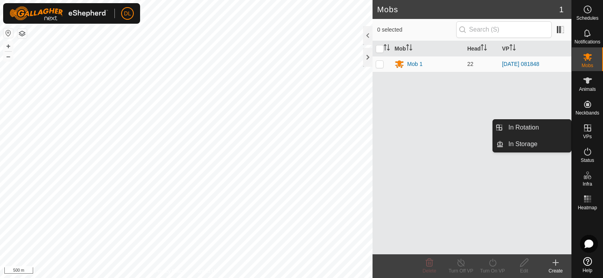
click at [588, 128] on icon at bounding box center [587, 127] width 7 height 7
click at [588, 131] on icon at bounding box center [587, 127] width 9 height 9
click at [530, 131] on link "In Rotation" at bounding box center [537, 128] width 67 height 16
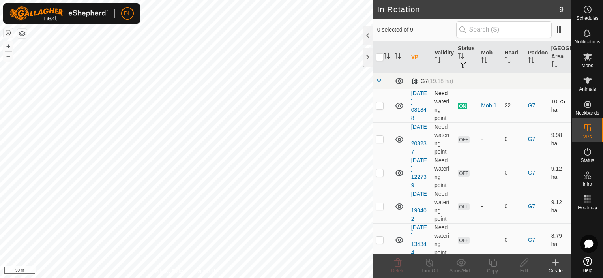
click at [379, 105] on p-checkbox at bounding box center [380, 105] width 8 height 6
checkbox input "true"
click at [493, 265] on icon at bounding box center [493, 262] width 10 height 9
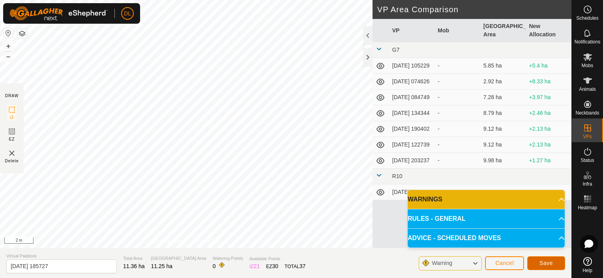
click at [548, 262] on span "Save" at bounding box center [546, 263] width 13 height 6
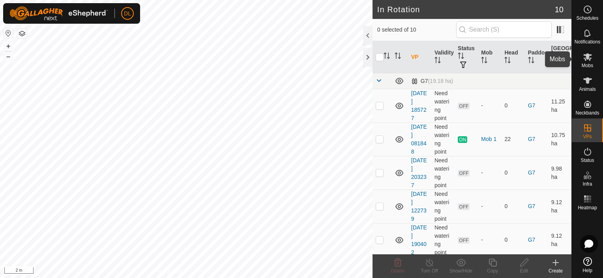
click at [586, 60] on icon at bounding box center [587, 56] width 9 height 9
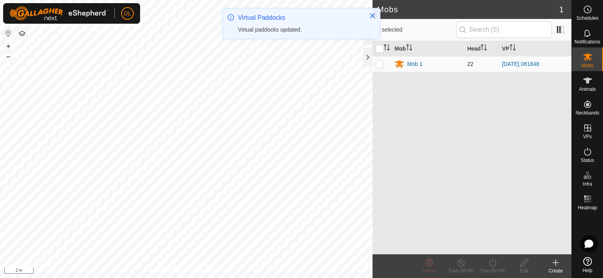
click at [381, 64] on p-checkbox at bounding box center [380, 64] width 8 height 6
checkbox input "true"
click at [492, 268] on div "Turn On VP" at bounding box center [493, 270] width 32 height 7
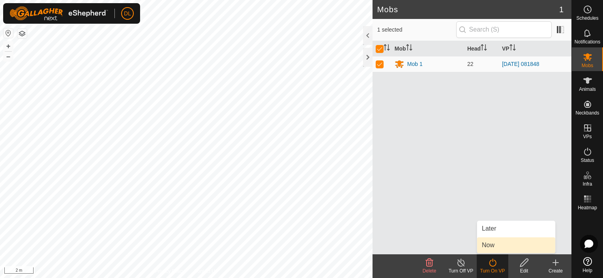
click at [492, 247] on link "Now" at bounding box center [516, 245] width 78 height 16
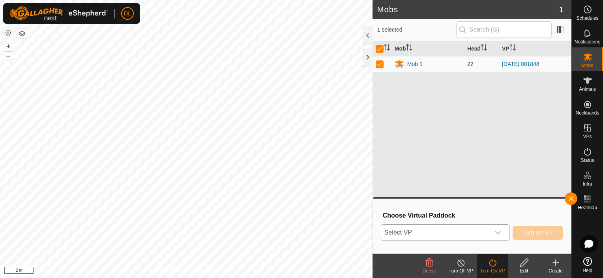
click at [500, 229] on div "dropdown trigger" at bounding box center [498, 233] width 16 height 16
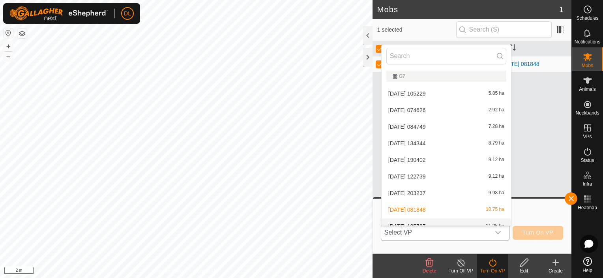
scroll to position [9, 0]
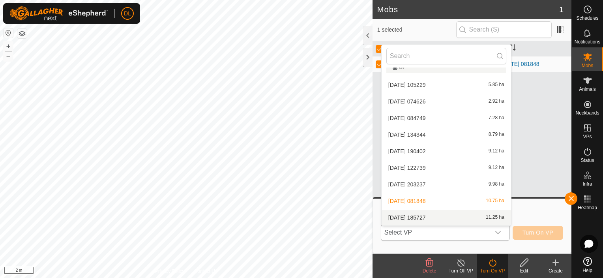
click at [478, 216] on li "[DATE] 185727 11.25 ha" at bounding box center [446, 218] width 129 height 16
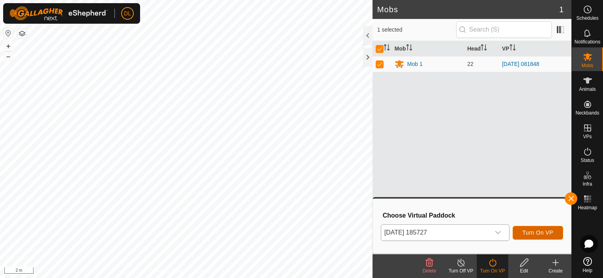
click at [537, 231] on span "Turn On VP" at bounding box center [538, 232] width 31 height 6
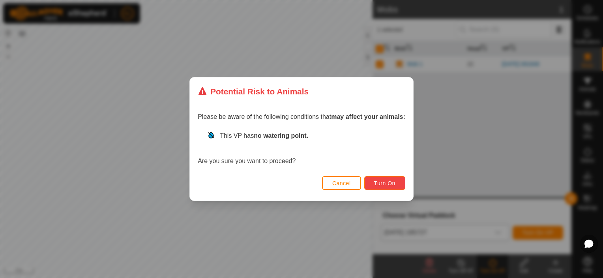
click at [379, 184] on span "Turn On" at bounding box center [384, 183] width 21 height 6
